Goal: Task Accomplishment & Management: Use online tool/utility

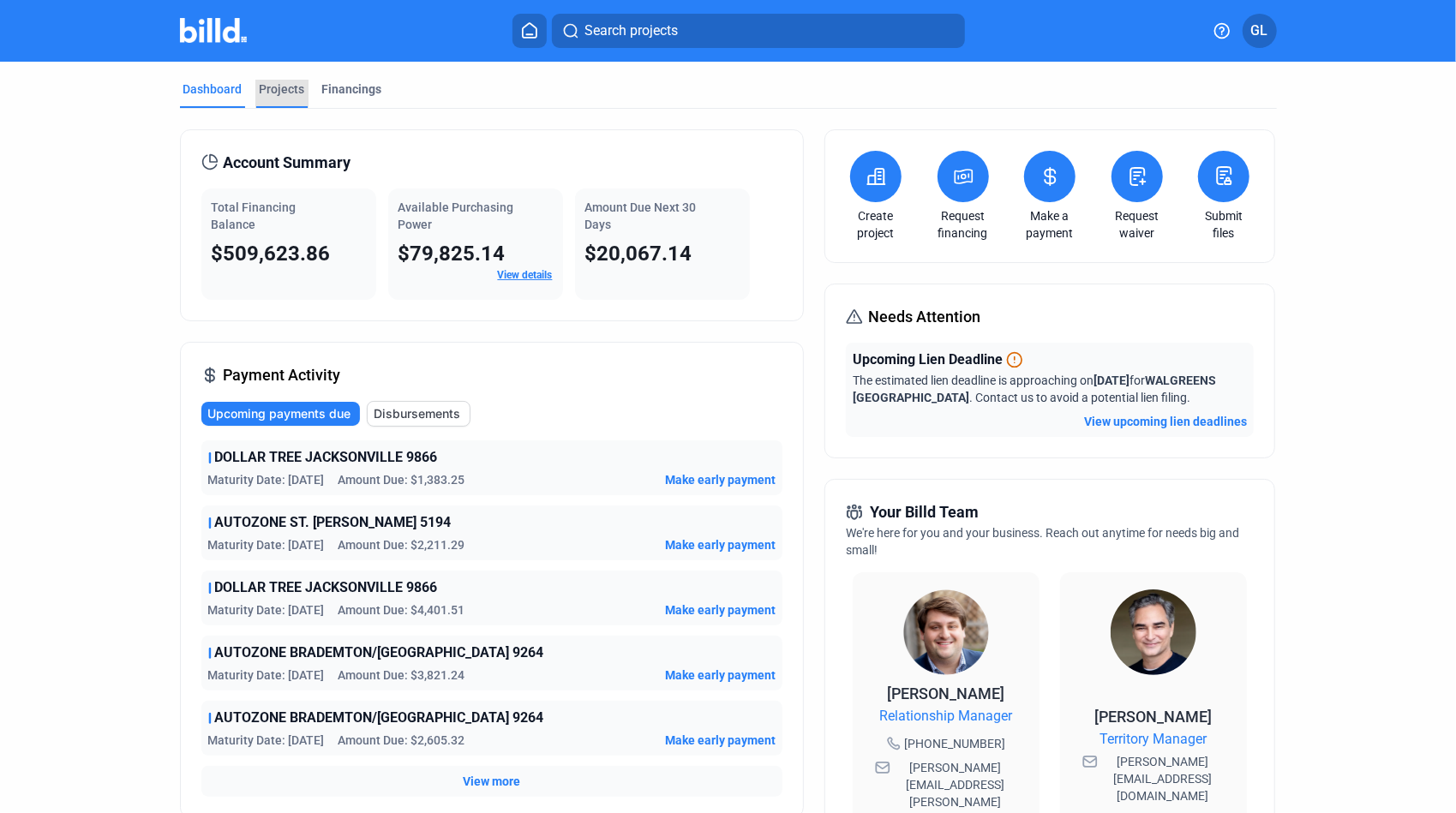
click at [287, 92] on div "Projects" at bounding box center [282, 89] width 46 height 18
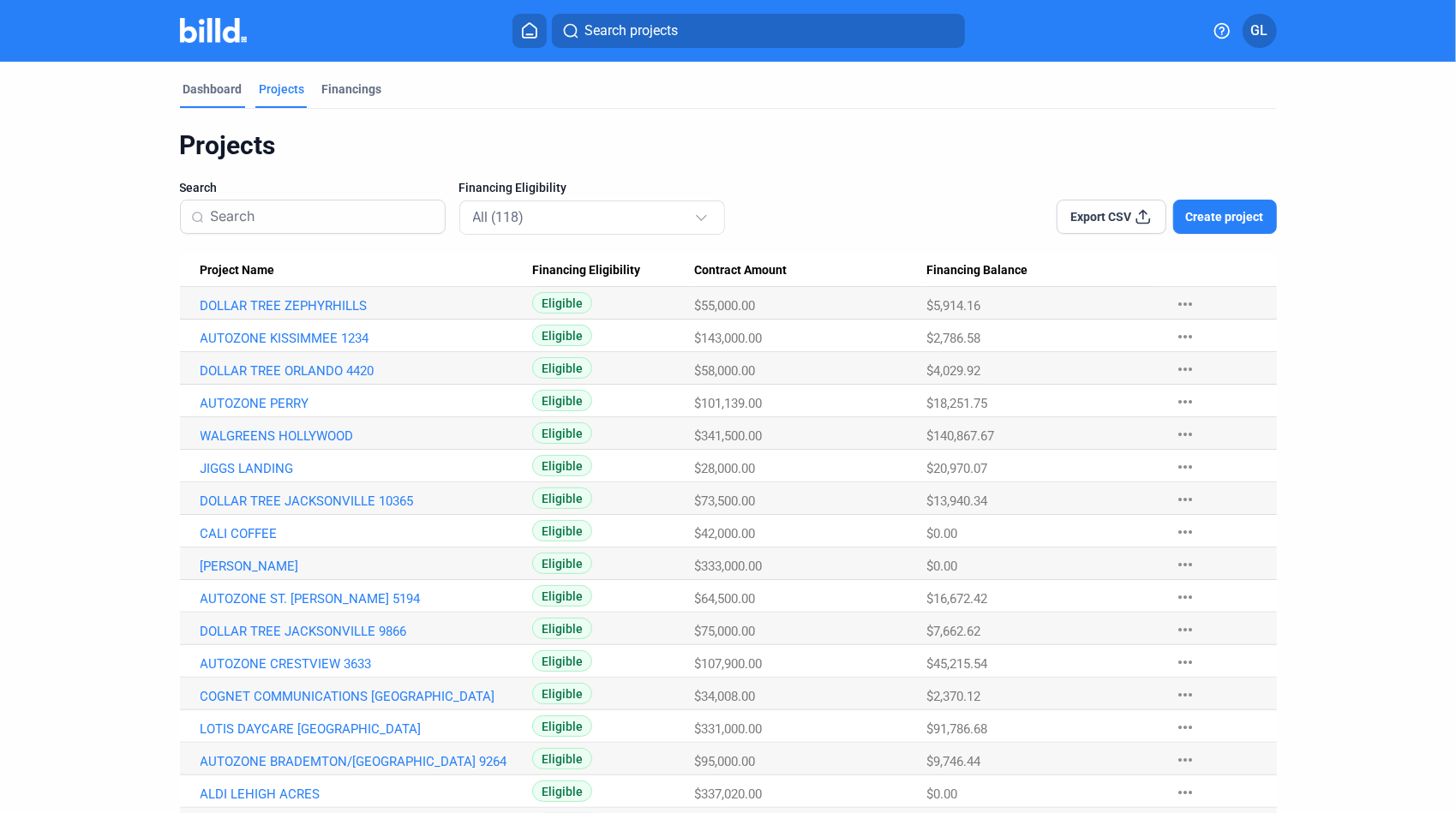
click at [220, 94] on div "Dashboard" at bounding box center [212, 89] width 59 height 18
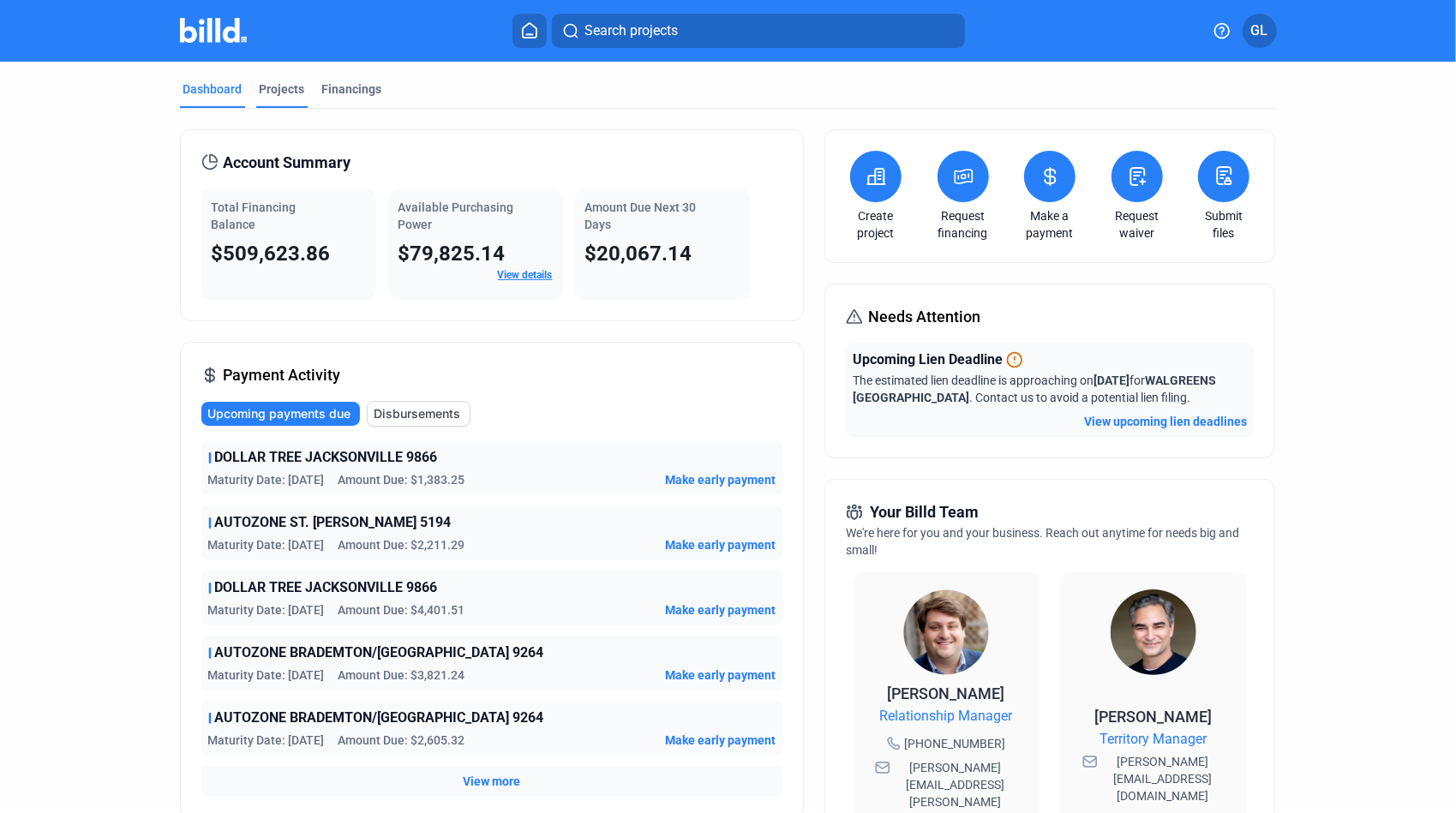
click at [267, 88] on div "Projects" at bounding box center [282, 89] width 46 height 18
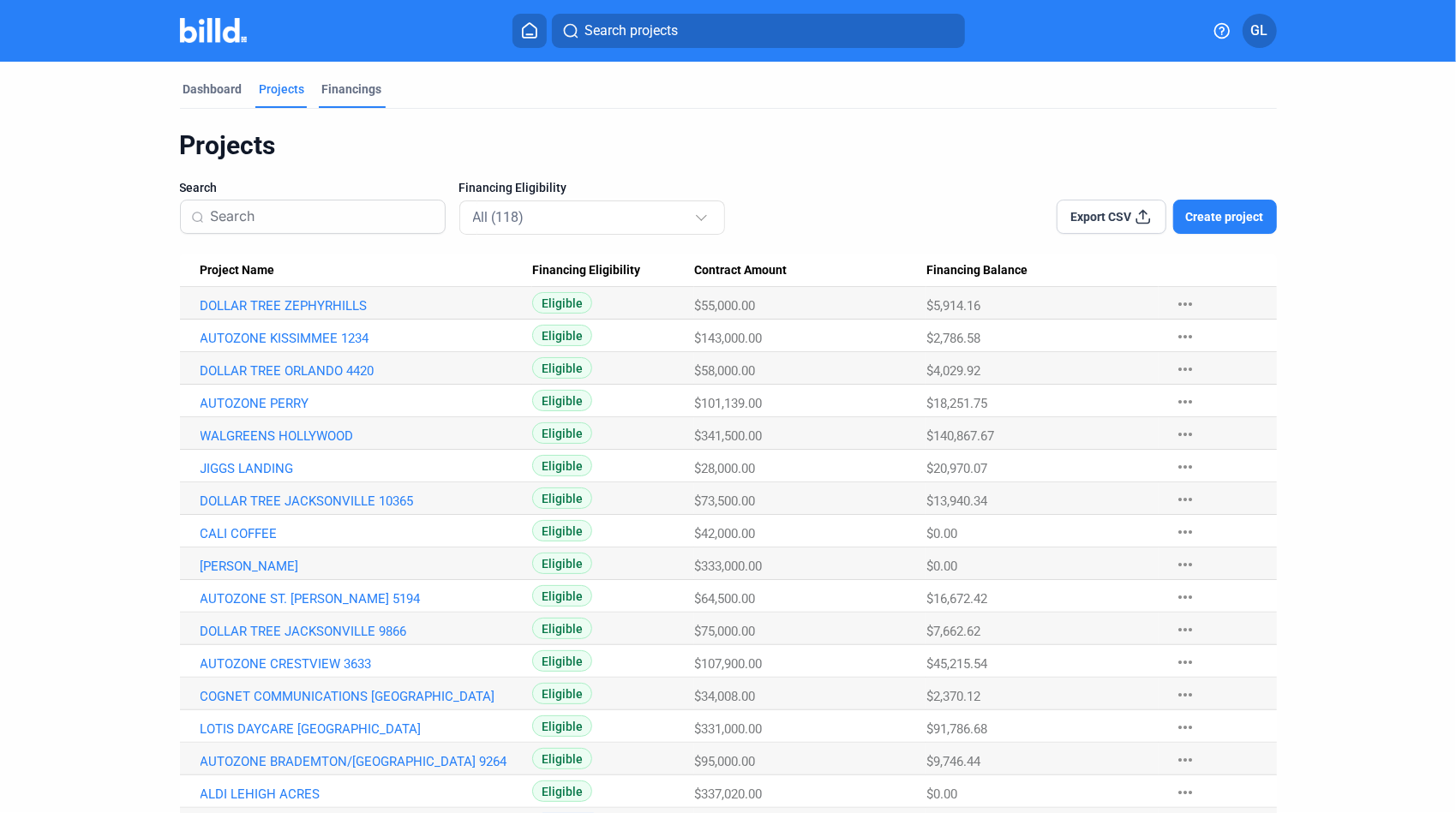
click at [357, 89] on div "Financings" at bounding box center [352, 89] width 60 height 18
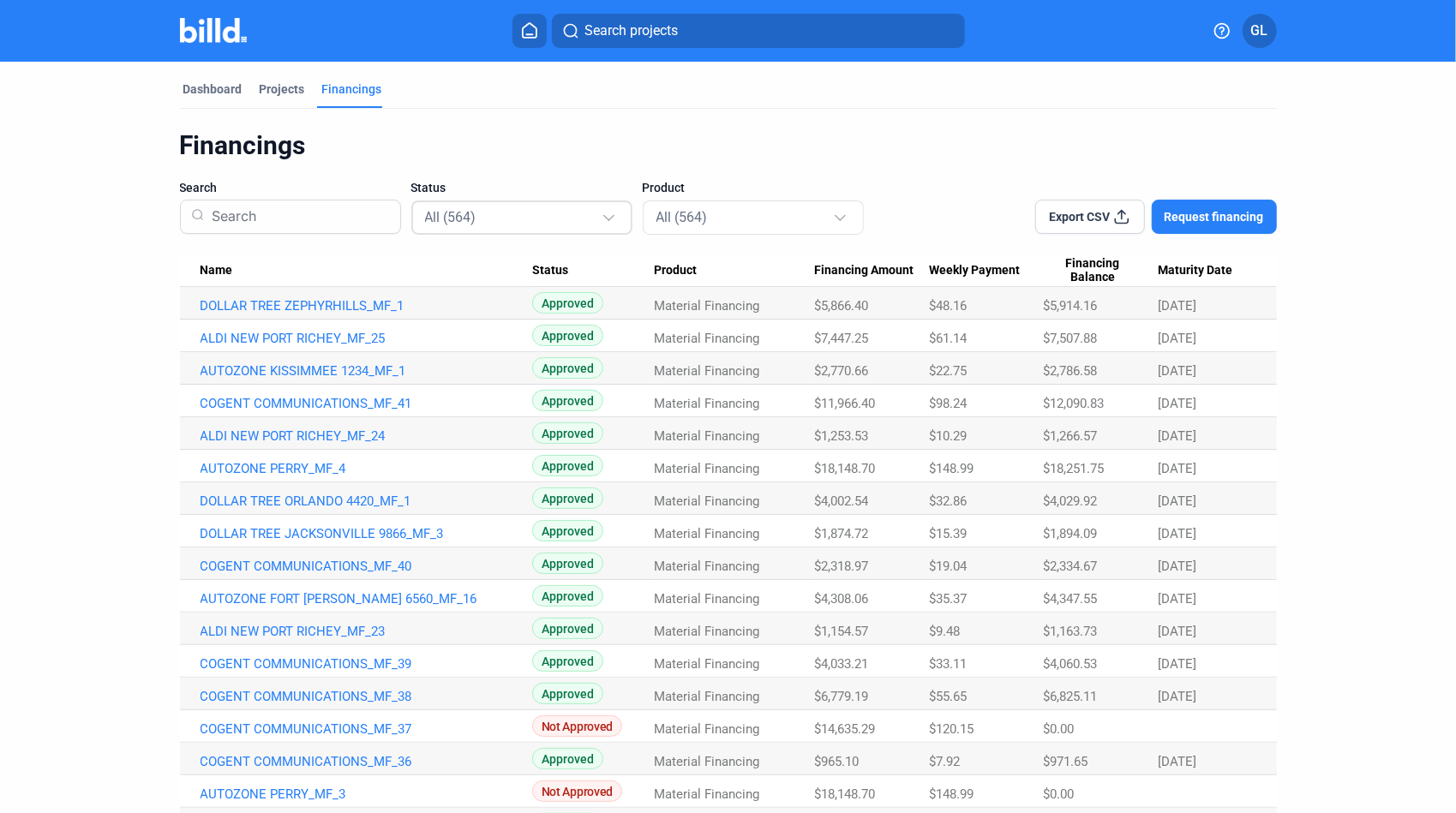
click at [480, 213] on div "All (564)" at bounding box center [513, 216] width 176 height 22
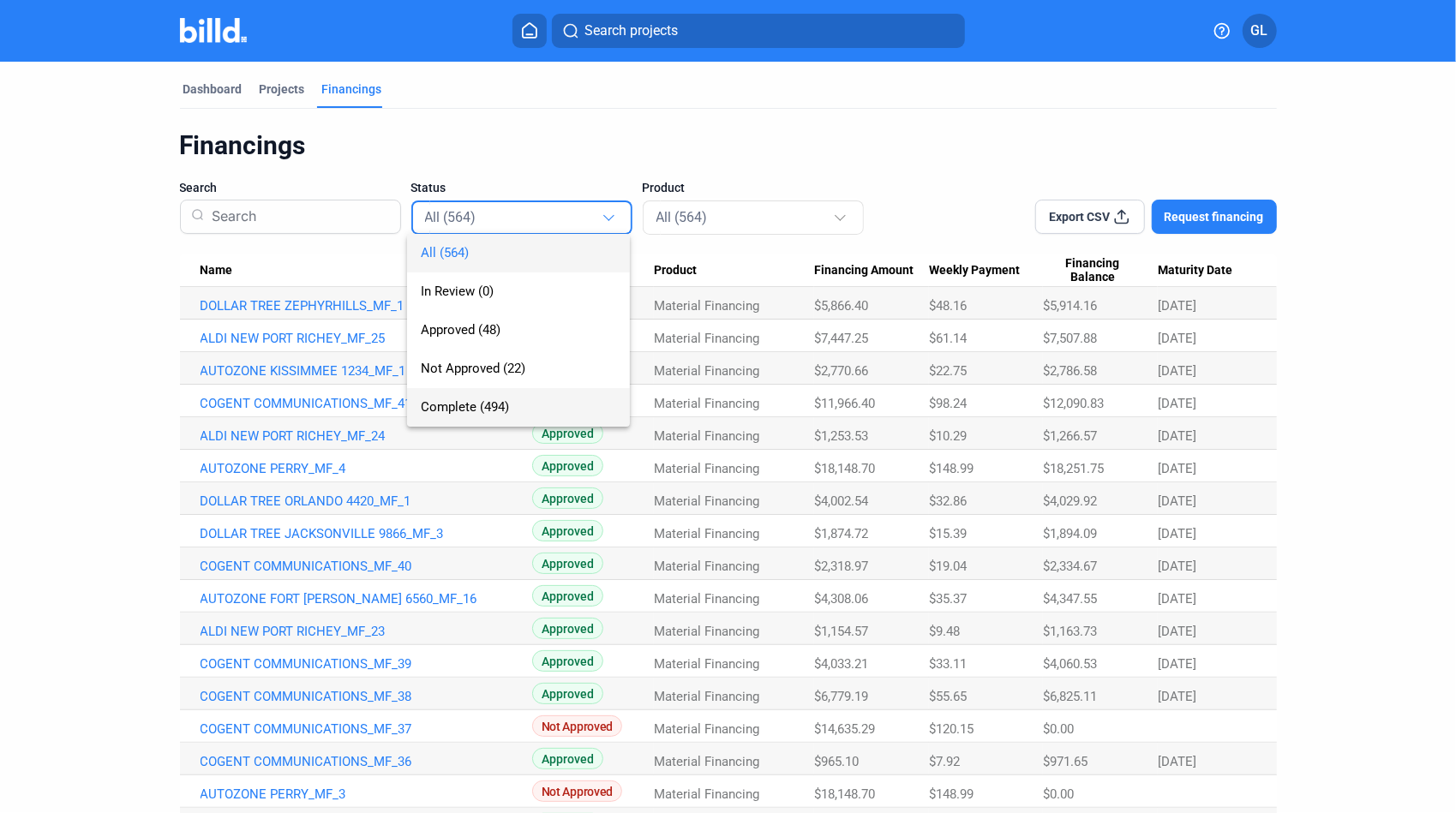
click at [468, 404] on span "Complete (494)" at bounding box center [465, 407] width 89 height 16
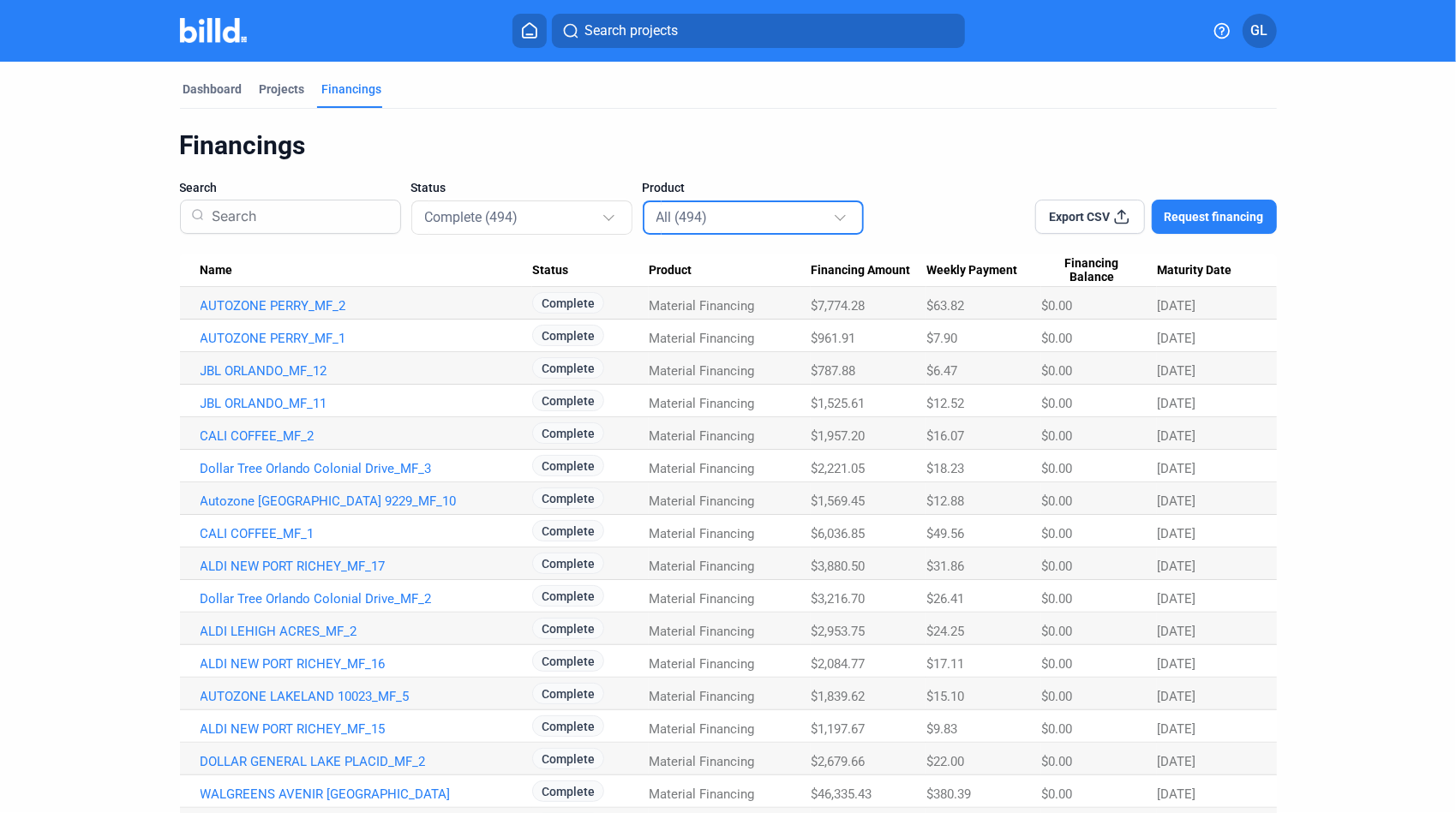
click at [774, 206] on div "All (494)" at bounding box center [744, 216] width 176 height 22
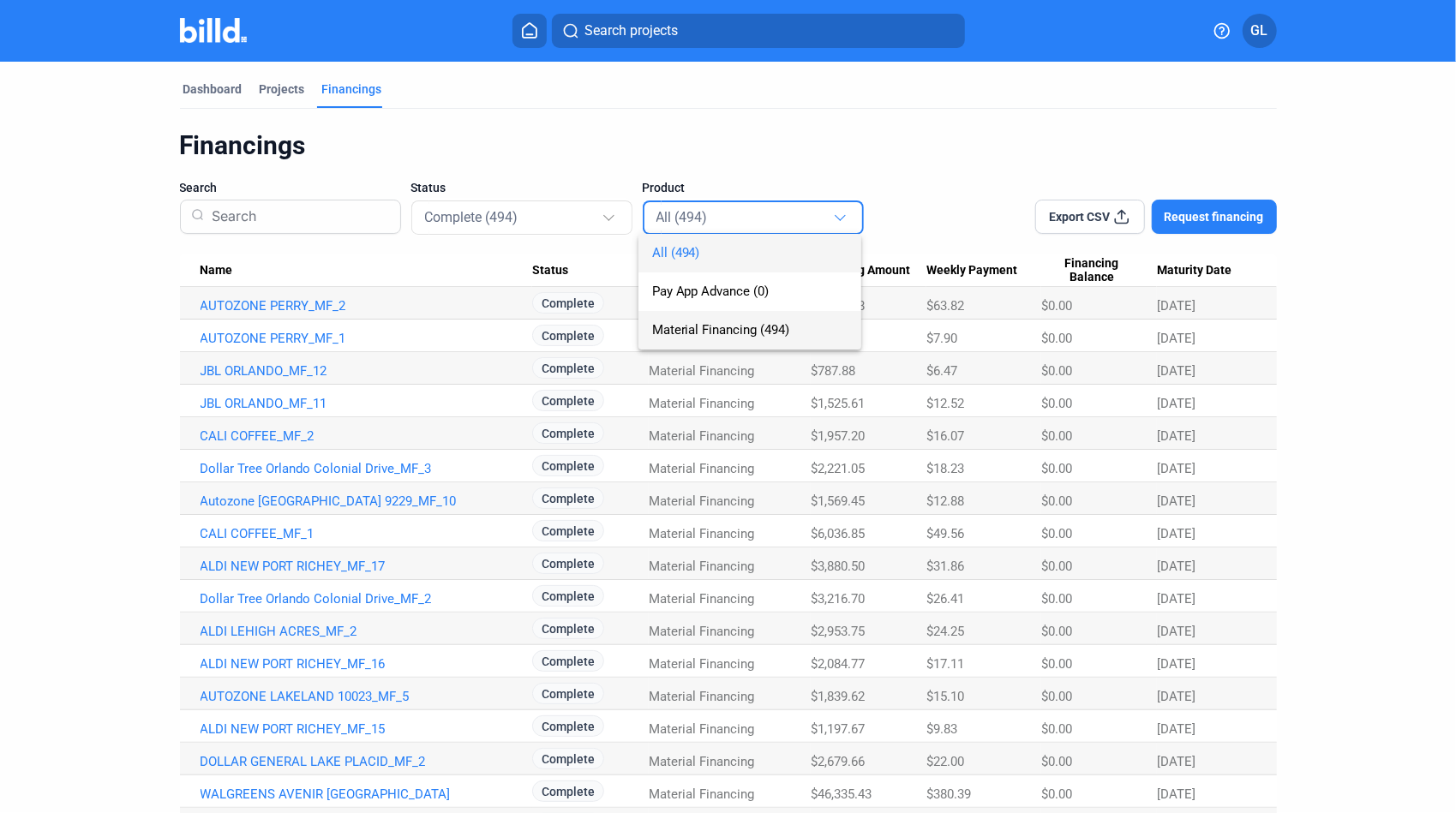
click at [742, 331] on span "Material Financing (494)" at bounding box center [720, 330] width 138 height 16
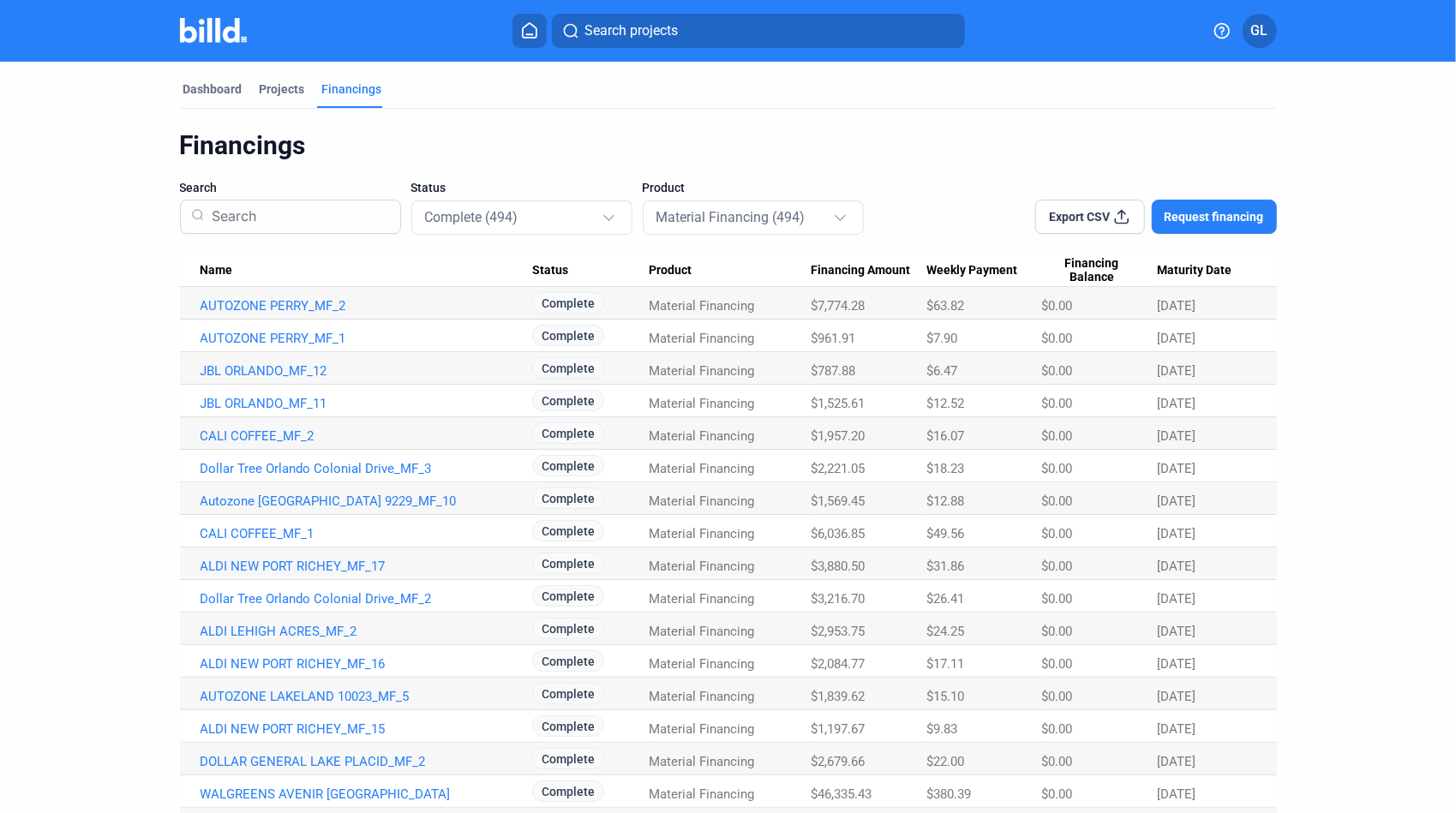
click at [1060, 218] on span "Export CSV" at bounding box center [1079, 217] width 61 height 18
